Goal: Information Seeking & Learning: Learn about a topic

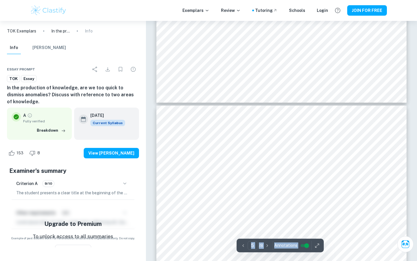
scroll to position [1311, 0]
click at [229, 118] on div "Correct Criterion A The chosen title is made clear and apparent in the submissi…" at bounding box center [281, 63] width 271 height 2706
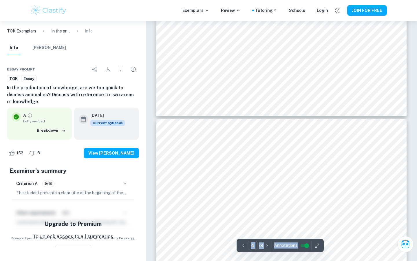
scroll to position [971, 0]
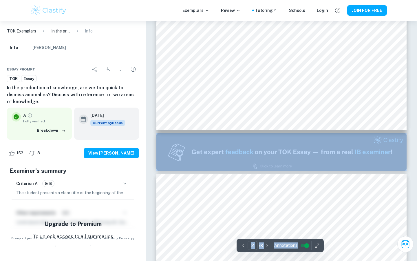
type input "1"
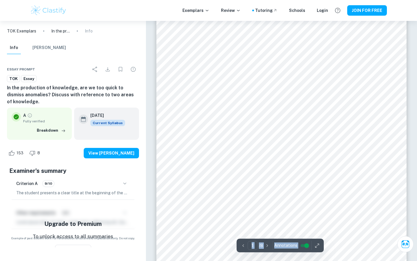
scroll to position [0, 0]
